Goal: Task Accomplishment & Management: Complete application form

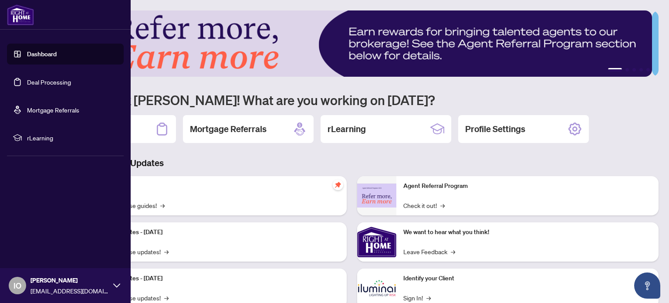
click at [43, 83] on link "Deal Processing" at bounding box center [49, 82] width 44 height 8
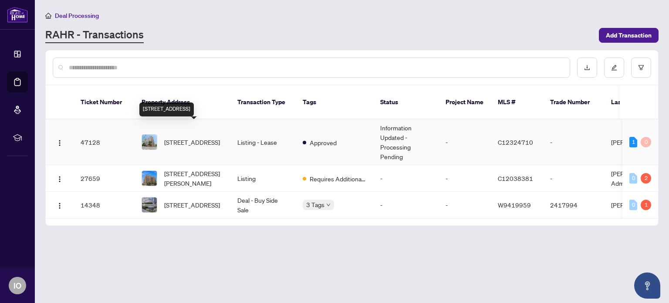
click at [185, 137] on span "[STREET_ADDRESS]" at bounding box center [192, 142] width 56 height 10
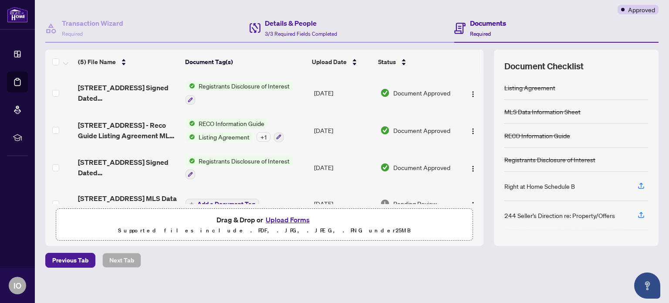
scroll to position [74, 0]
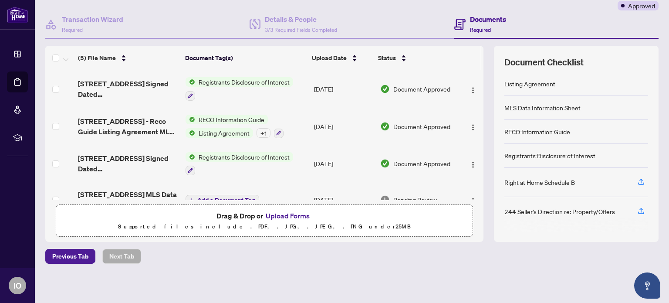
click at [285, 215] on button "Upload Forms" at bounding box center [287, 215] width 49 height 11
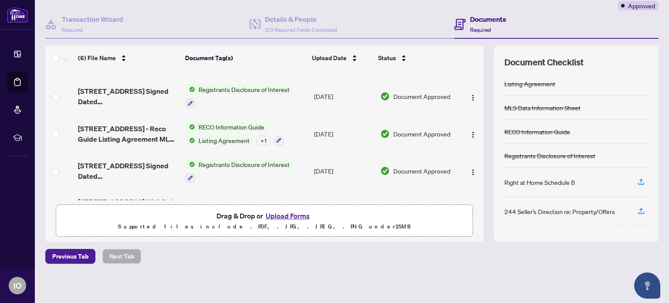
scroll to position [0, 0]
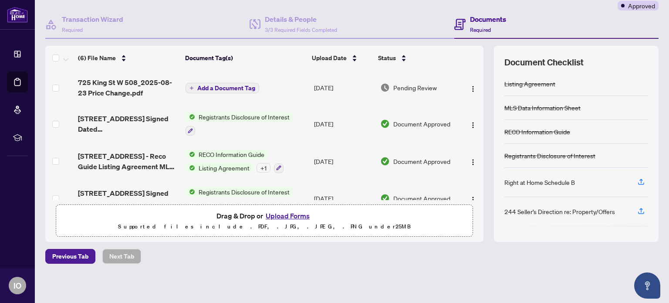
click at [223, 87] on span "Add a Document Tag" at bounding box center [226, 88] width 58 height 6
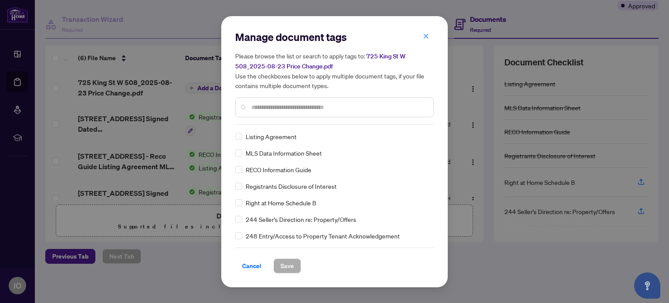
click at [280, 102] on input "text" at bounding box center [338, 107] width 175 height 10
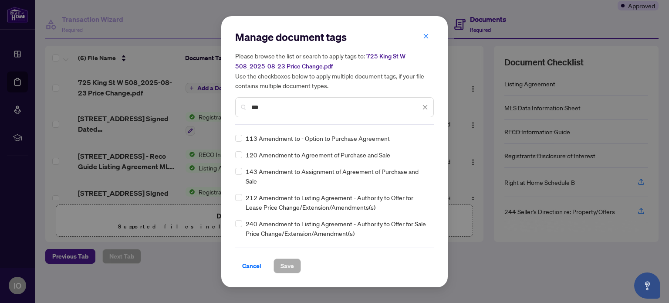
scroll to position [44, 0]
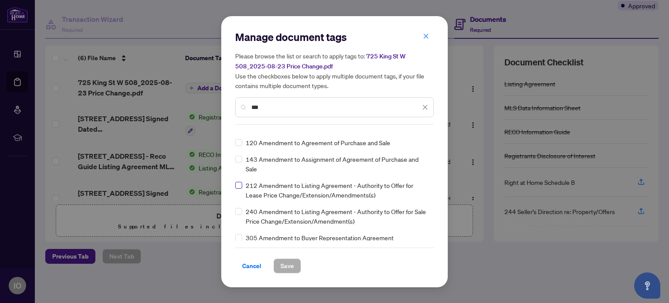
type input "***"
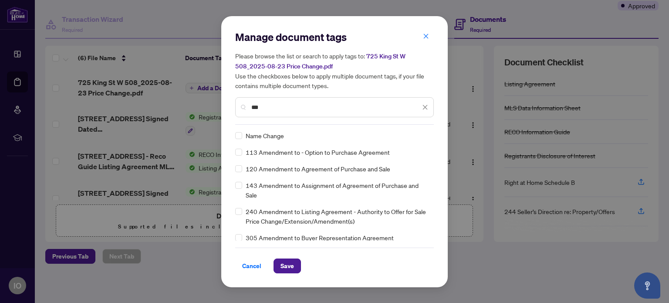
scroll to position [0, 0]
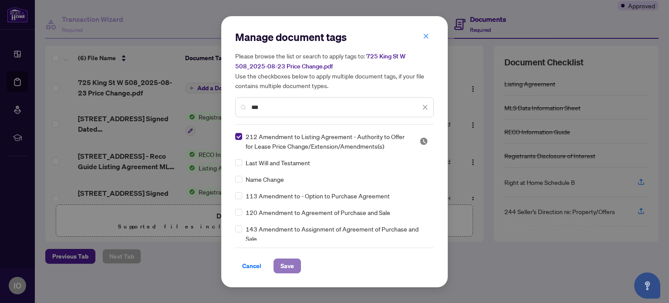
click at [282, 259] on span "Save" at bounding box center [286, 266] width 13 height 14
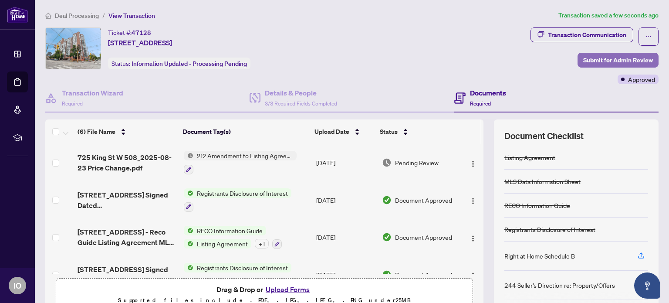
click at [603, 57] on span "Submit for Admin Review" at bounding box center [618, 60] width 70 height 14
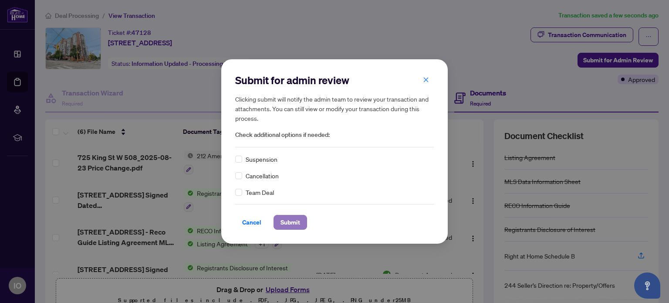
click at [294, 222] on span "Submit" at bounding box center [290, 222] width 20 height 14
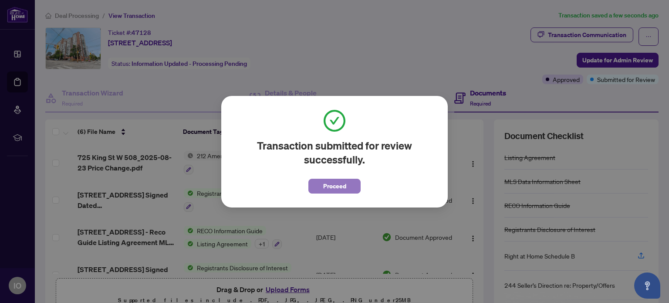
click at [333, 182] on span "Proceed" at bounding box center [334, 186] width 23 height 14
